Goal: Task Accomplishment & Management: Manage account settings

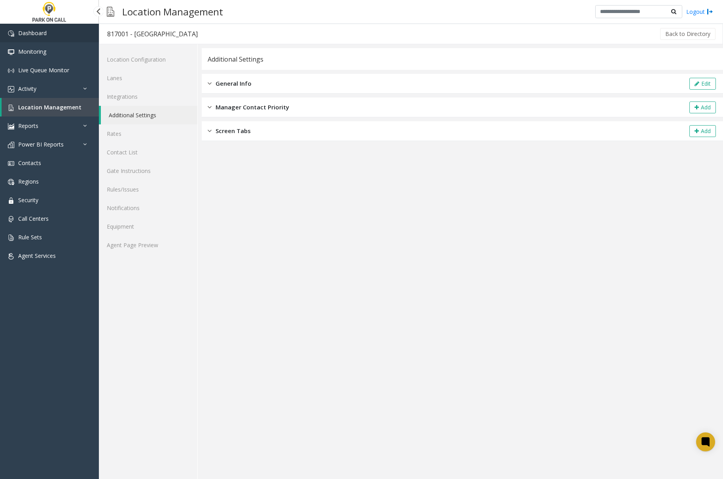
click at [23, 32] on span "Dashboard" at bounding box center [32, 33] width 28 height 8
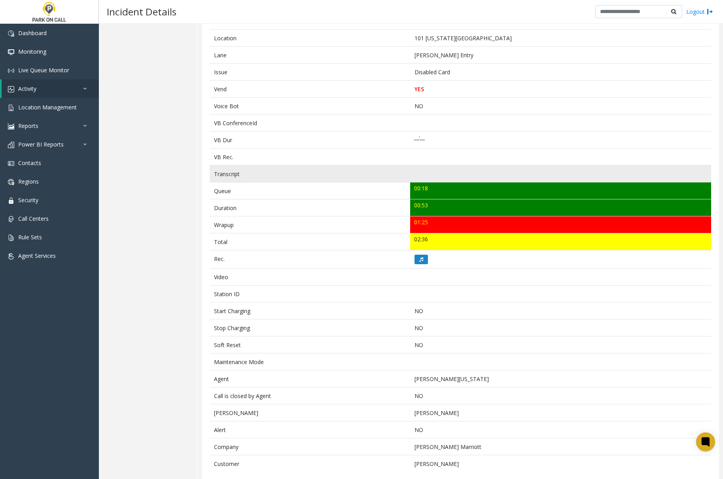
scroll to position [148, 0]
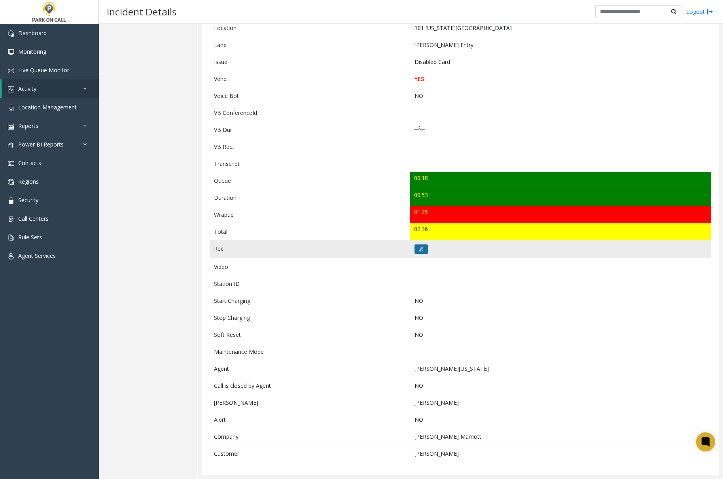
click at [419, 248] on icon at bounding box center [421, 249] width 4 height 5
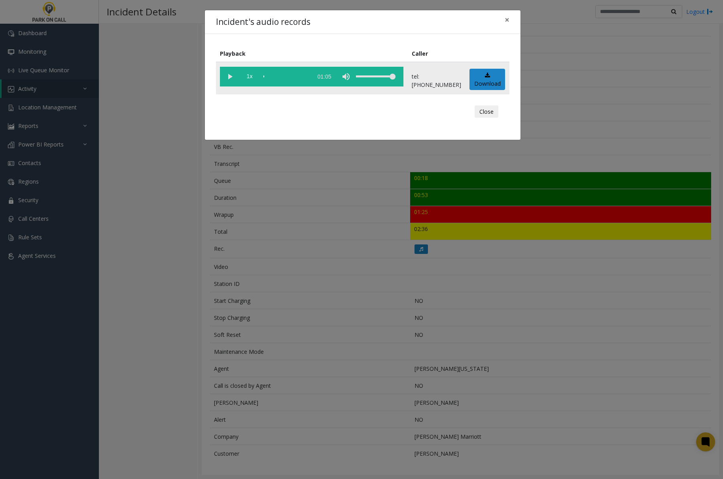
click at [228, 77] on vg-play-pause at bounding box center [230, 77] width 20 height 20
click at [507, 18] on span "×" at bounding box center [506, 19] width 5 height 11
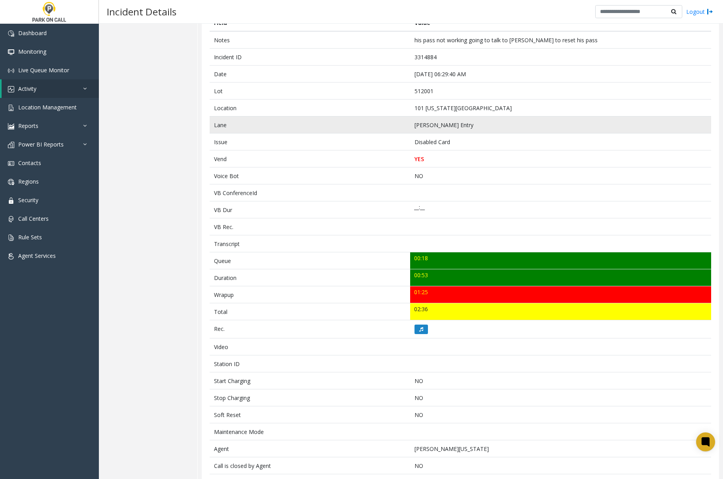
scroll to position [0, 0]
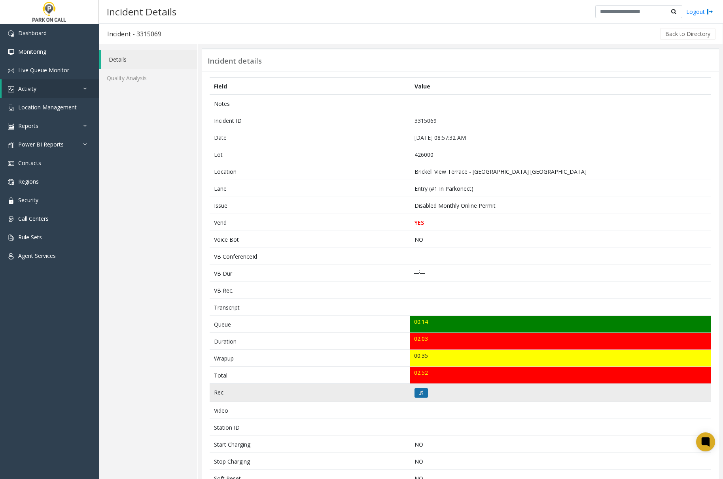
click at [421, 394] on button at bounding box center [420, 393] width 13 height 9
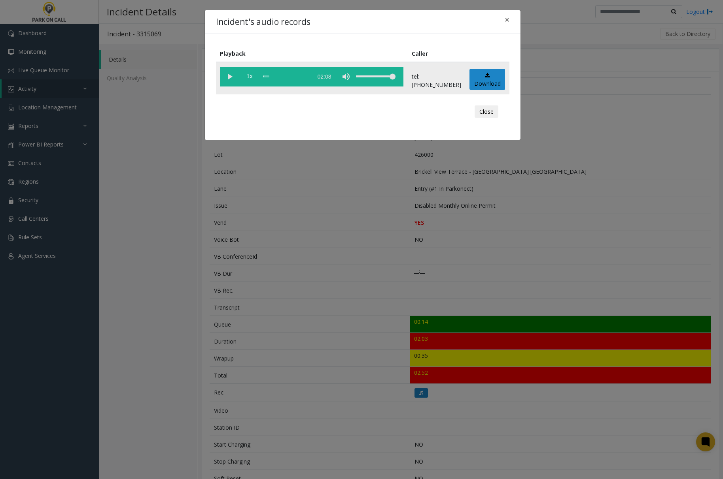
click at [230, 78] on vg-play-pause at bounding box center [230, 77] width 20 height 20
click at [507, 18] on span "×" at bounding box center [506, 19] width 5 height 11
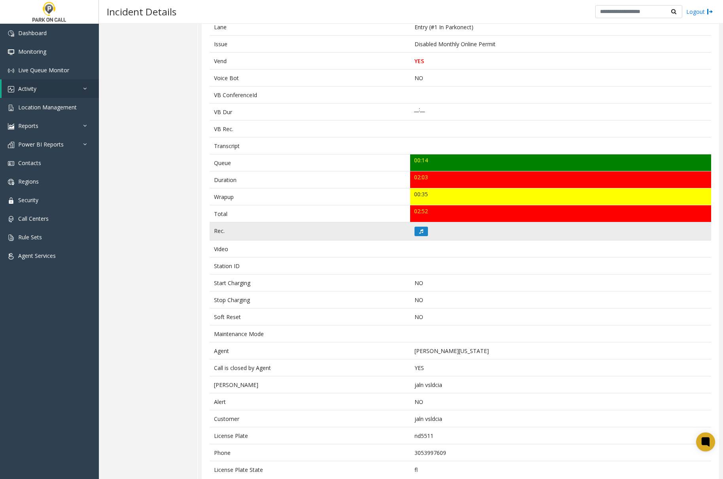
scroll to position [182, 0]
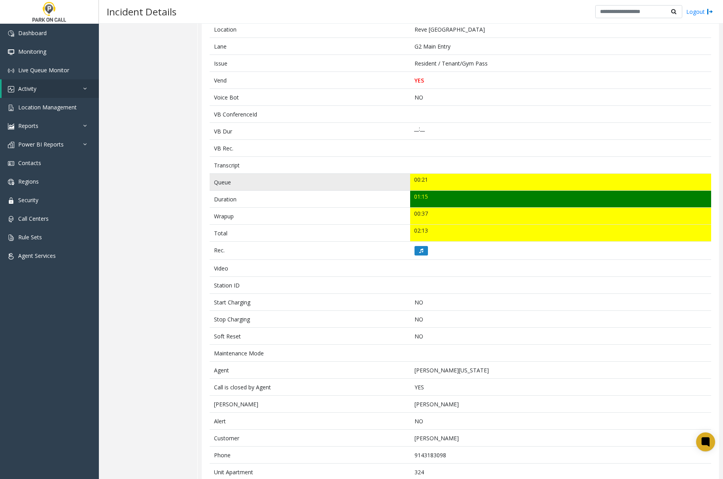
scroll to position [165, 0]
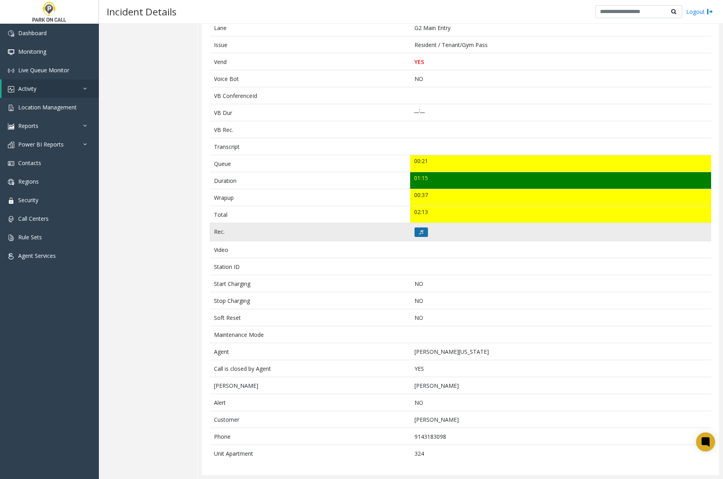
click at [419, 230] on icon at bounding box center [421, 232] width 4 height 5
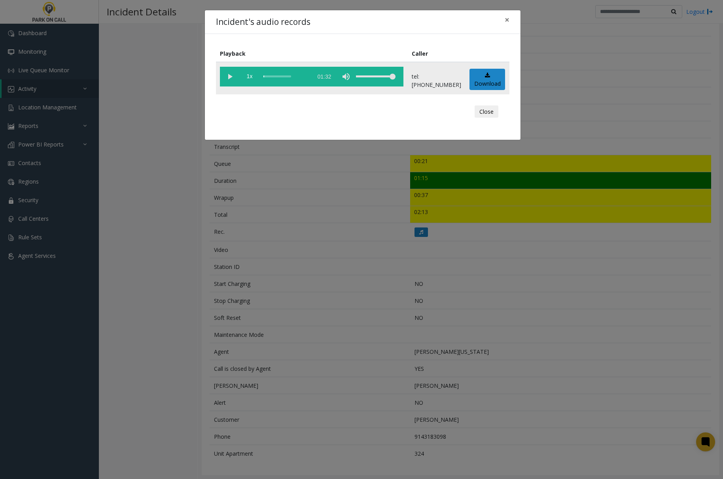
click at [228, 76] on vg-play-pause at bounding box center [230, 77] width 20 height 20
click at [263, 76] on div "scrub bar" at bounding box center [285, 77] width 45 height 20
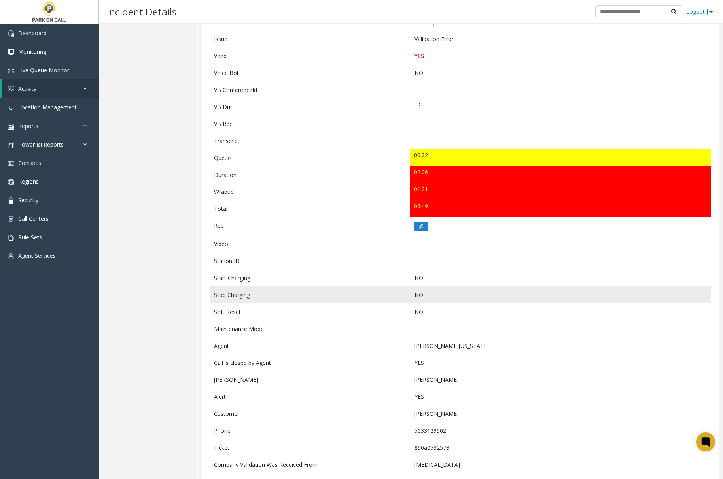
scroll to position [182, 0]
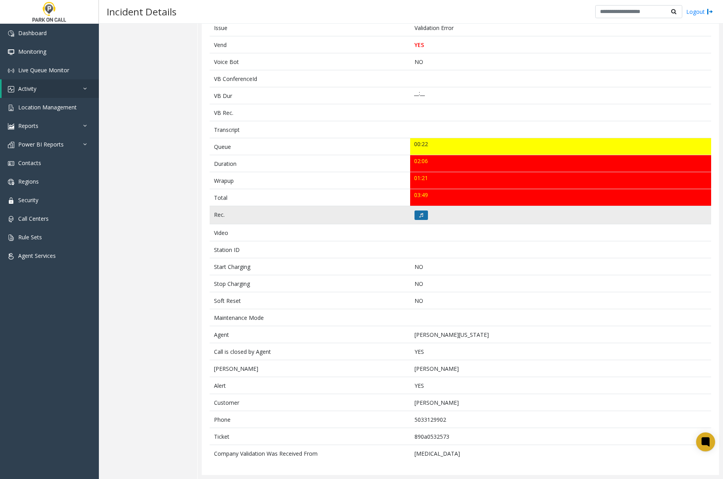
click at [414, 214] on button at bounding box center [420, 215] width 13 height 9
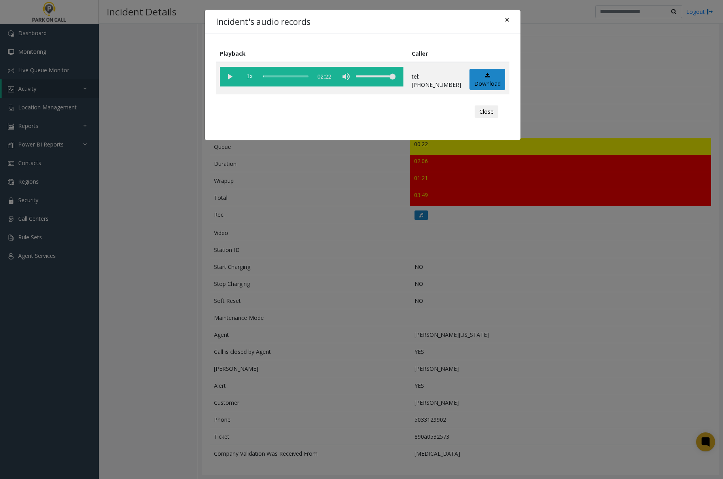
drag, startPoint x: 503, startPoint y: 19, endPoint x: 500, endPoint y: 35, distance: 16.4
click at [503, 19] on button "×" at bounding box center [507, 19] width 16 height 19
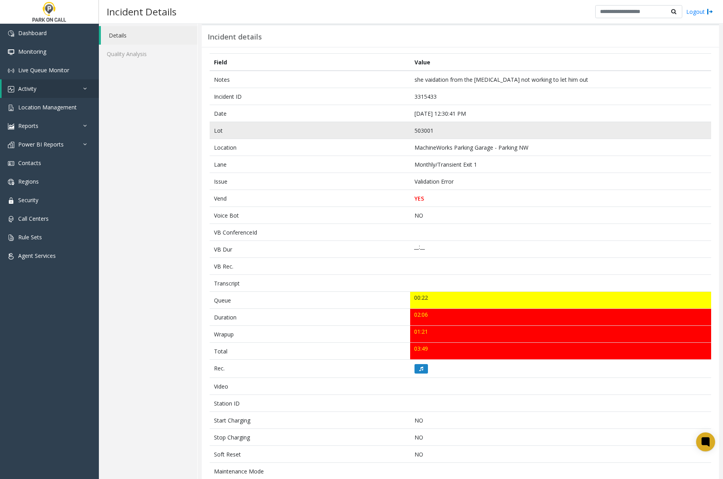
scroll to position [0, 0]
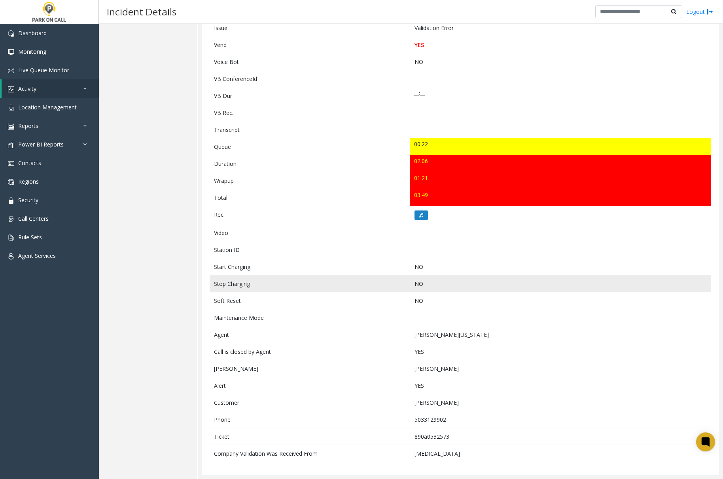
scroll to position [182, 0]
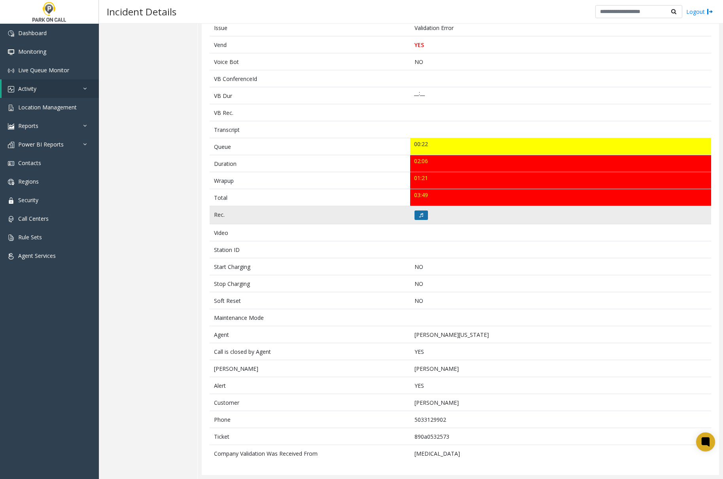
click at [419, 214] on icon at bounding box center [421, 215] width 4 height 5
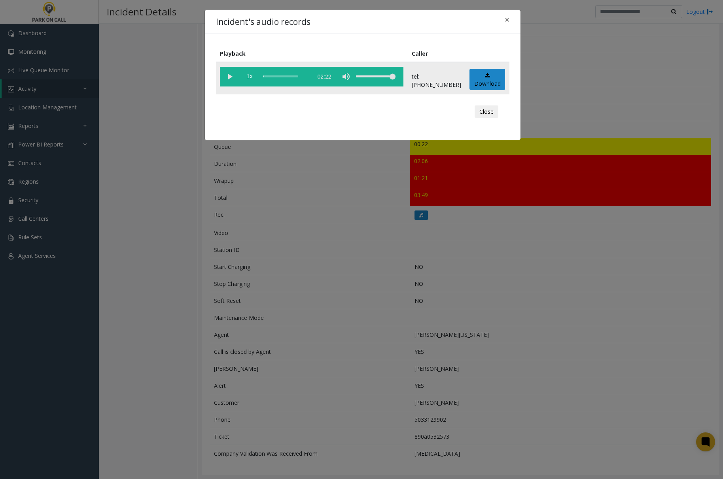
click at [229, 77] on vg-play-pause at bounding box center [230, 77] width 20 height 20
click at [504, 20] on span "×" at bounding box center [506, 19] width 5 height 11
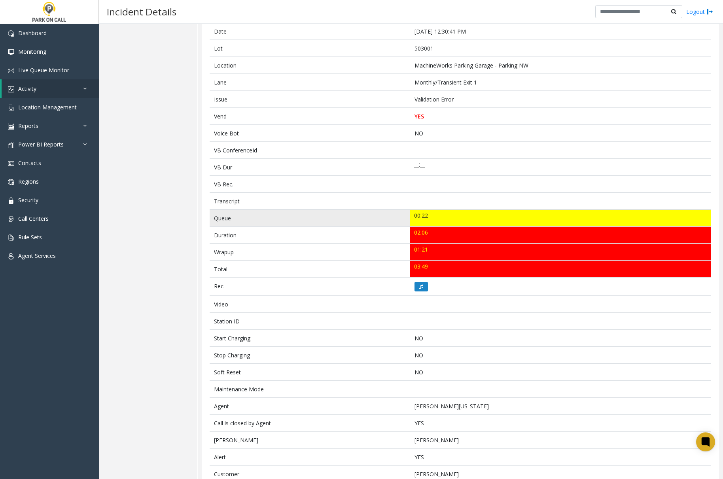
scroll to position [0, 0]
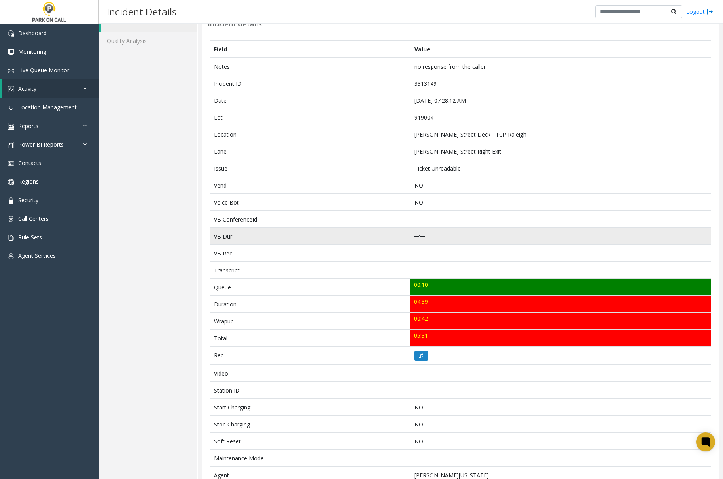
scroll to position [96, 0]
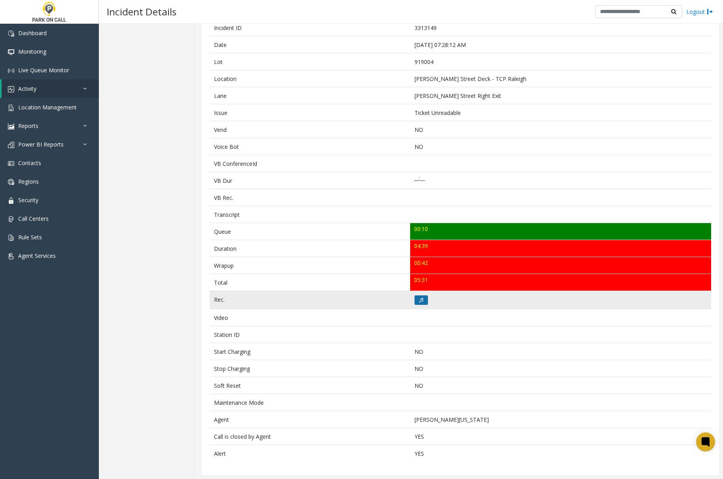
click at [415, 296] on button at bounding box center [420, 300] width 13 height 9
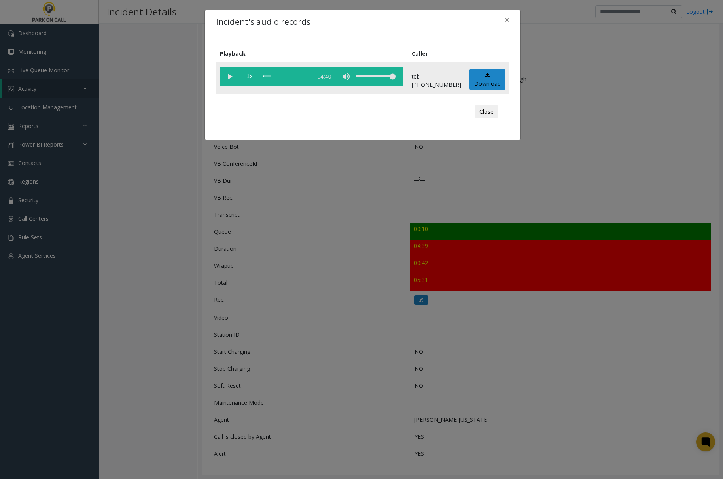
click at [232, 76] on vg-play-pause at bounding box center [230, 77] width 20 height 20
click at [176, 368] on div "Incident's audio records × Playback Caller 1x 04:40 tel:[PHONE_NUMBER] Download…" at bounding box center [361, 239] width 723 height 479
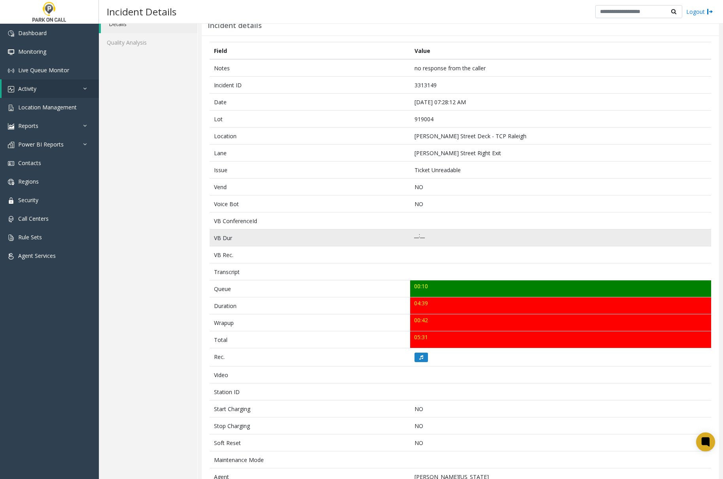
scroll to position [53, 0]
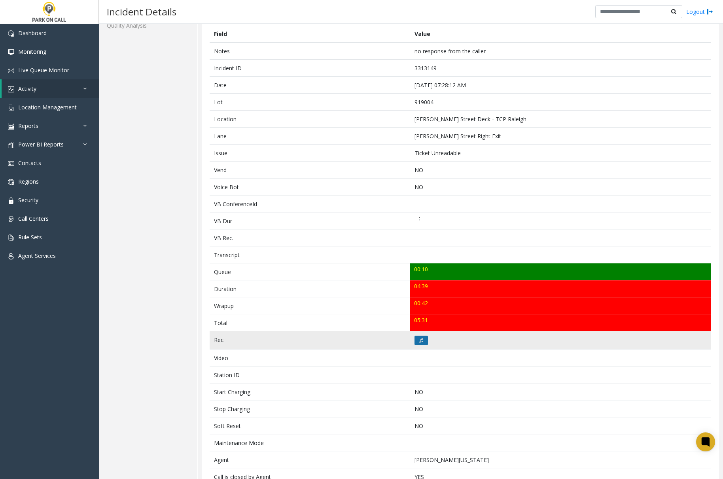
click at [419, 340] on icon at bounding box center [421, 340] width 4 height 5
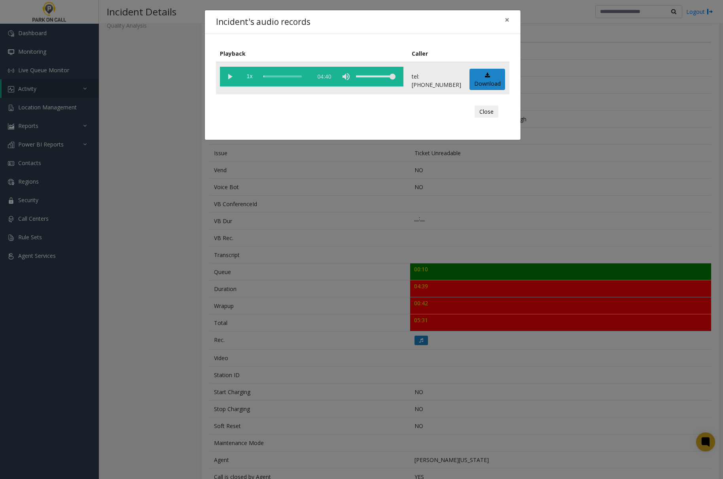
click at [296, 75] on div "scrub bar" at bounding box center [285, 77] width 45 height 20
click at [231, 76] on vg-play-pause at bounding box center [230, 77] width 20 height 20
click at [505, 19] on span "×" at bounding box center [506, 19] width 5 height 11
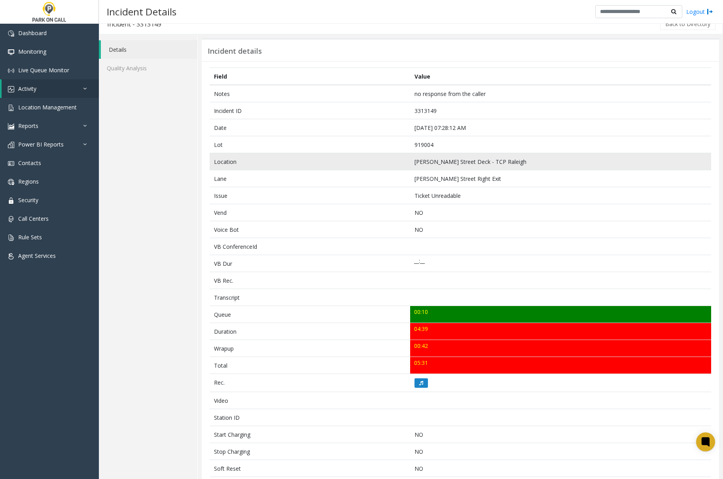
scroll to position [0, 0]
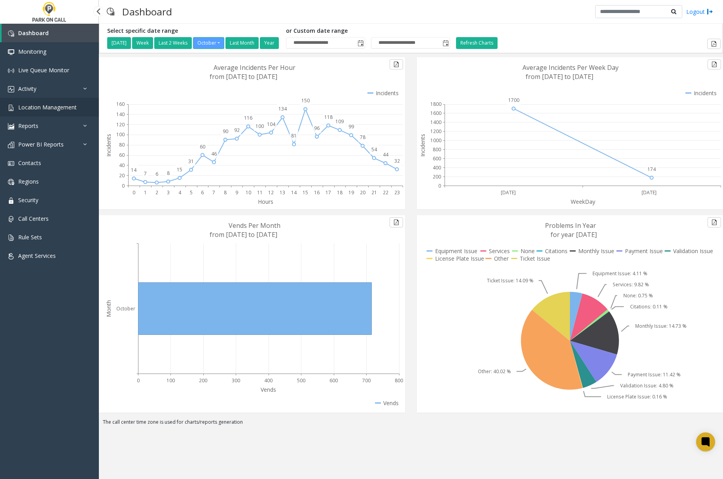
click at [40, 103] on link "Location Management" at bounding box center [49, 107] width 99 height 19
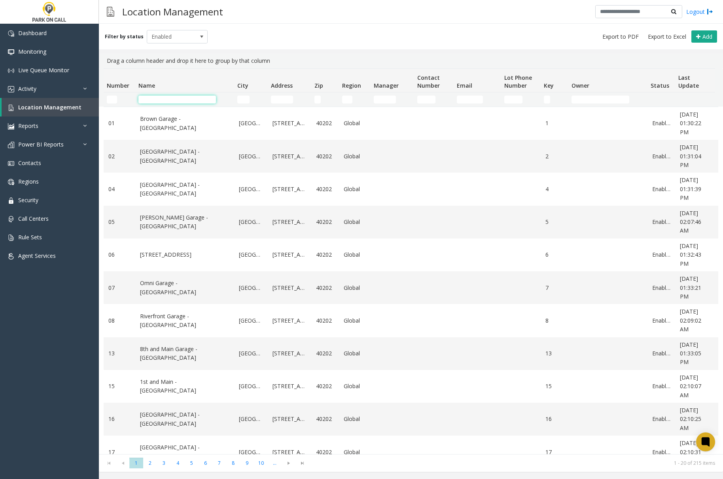
click at [154, 100] on input "Name Filter" at bounding box center [176, 100] width 77 height 8
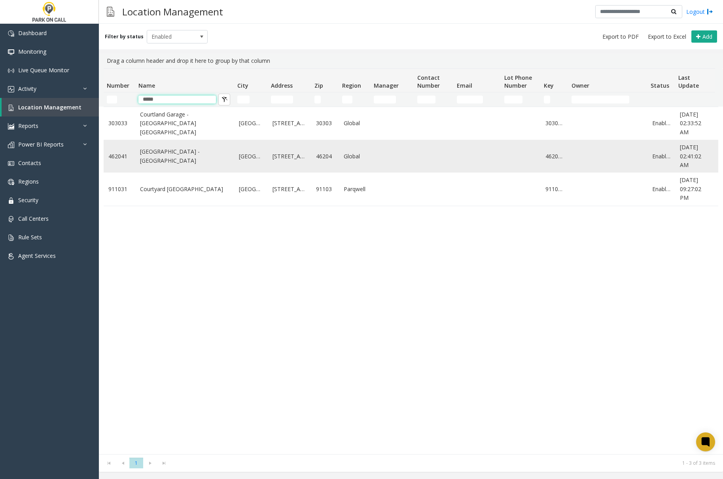
type input "*****"
click at [160, 165] on link "Court Street Garage - IPark" at bounding box center [184, 156] width 89 height 18
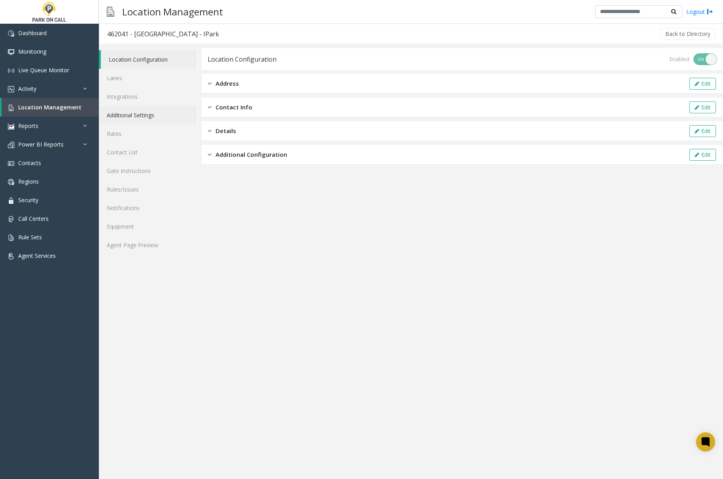
click at [130, 113] on link "Additional Settings" at bounding box center [148, 115] width 98 height 19
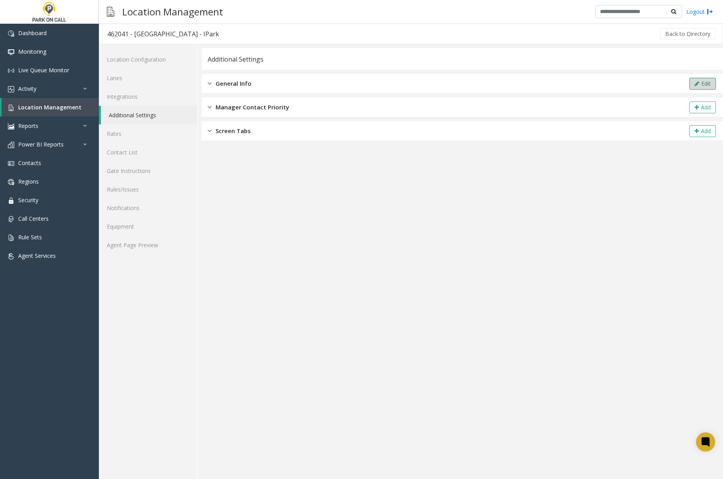
click at [702, 84] on button "Edit" at bounding box center [702, 84] width 26 height 12
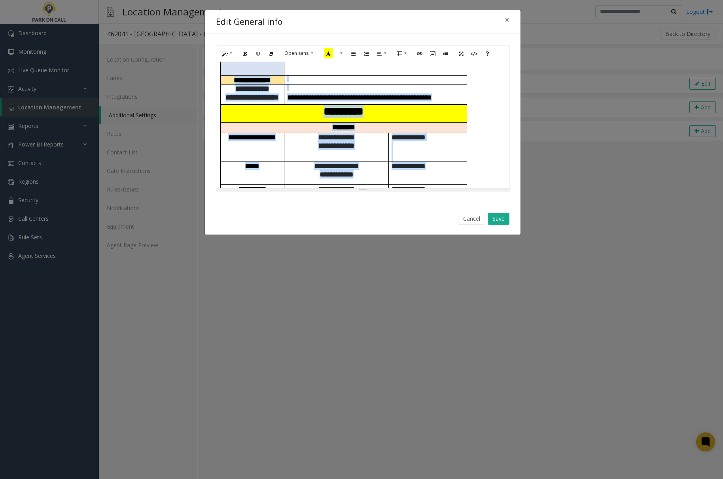
scroll to position [684, 0]
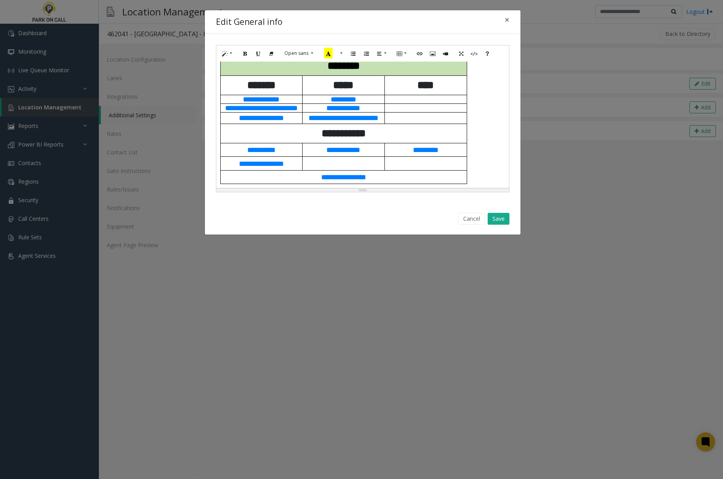
drag, startPoint x: 217, startPoint y: 65, endPoint x: 474, endPoint y: 266, distance: 326.3
click at [474, 266] on div "**********" at bounding box center [361, 239] width 723 height 479
paste div
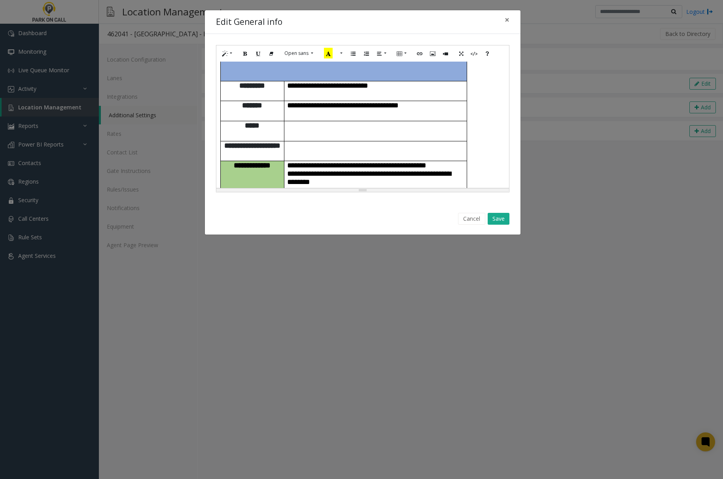
scroll to position [0, 0]
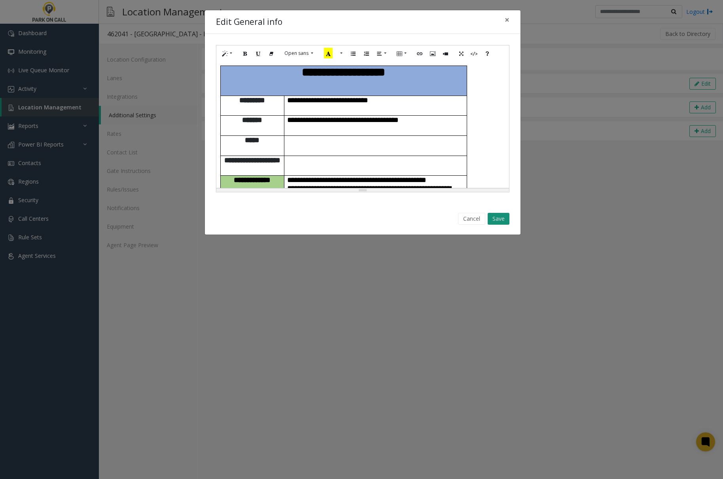
click at [492, 217] on button "Save" at bounding box center [498, 219] width 22 height 12
